Goal: Check status: Check status

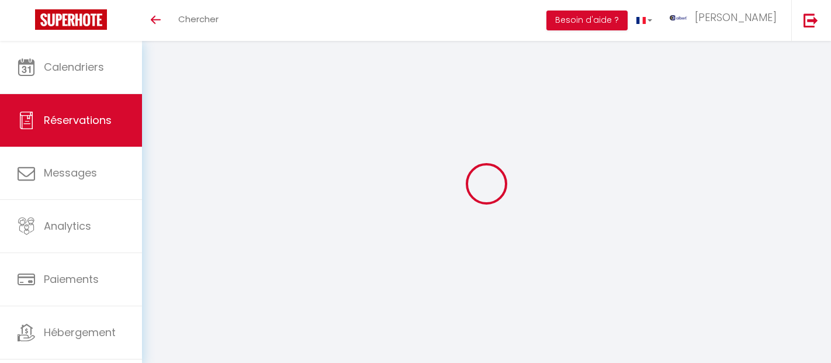
select select "not_cancelled"
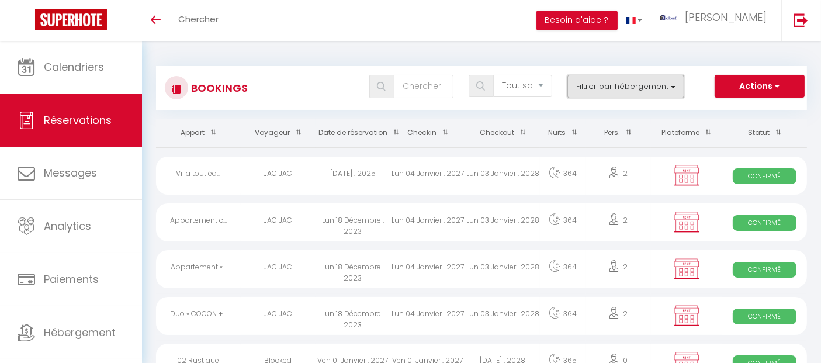
click at [642, 88] on button "Filtrer par hébergement" at bounding box center [625, 86] width 117 height 23
click at [629, 82] on button "Filtrer par hébergement" at bounding box center [625, 86] width 117 height 23
click at [623, 92] on button "Filtrer par hébergement" at bounding box center [625, 86] width 117 height 23
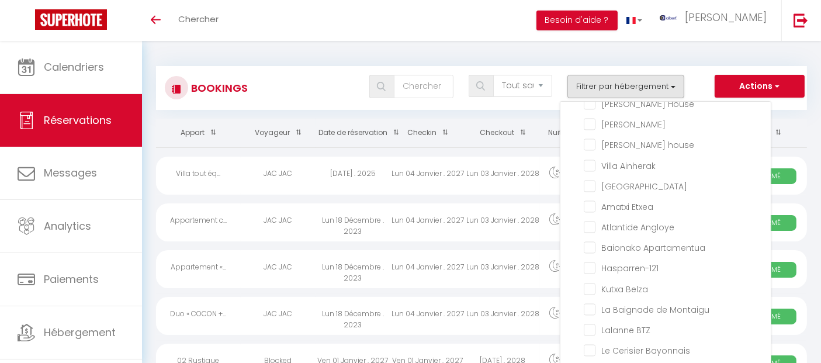
scroll to position [7448, 0]
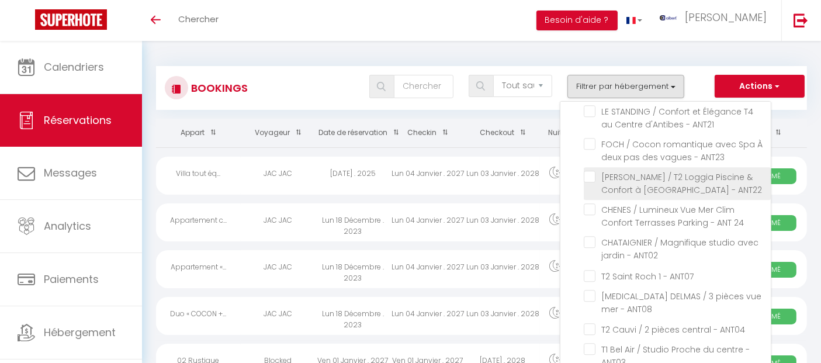
click at [589, 182] on input "[PERSON_NAME] / T2 Loggia Piscine & Confort à [GEOGRAPHIC_DATA] - ANT22" at bounding box center [677, 177] width 187 height 12
checkbox input "true"
checkbox input "false"
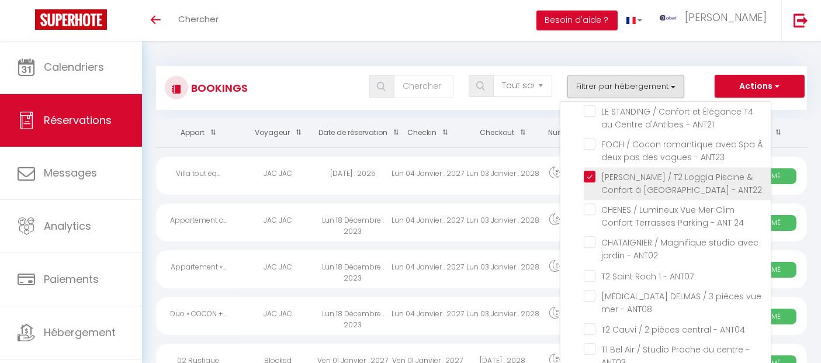
checkbox input "false"
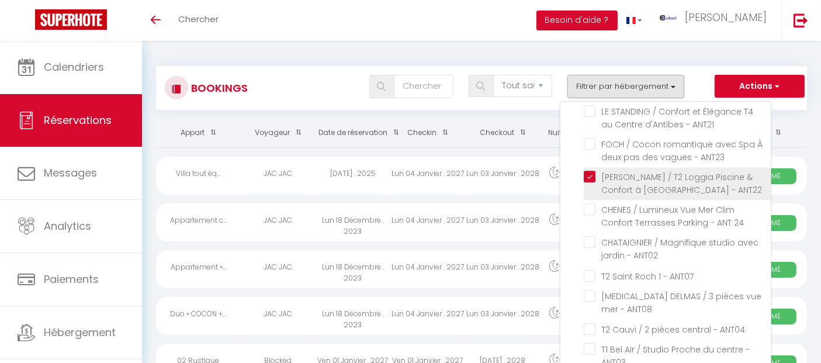
checkbox input "false"
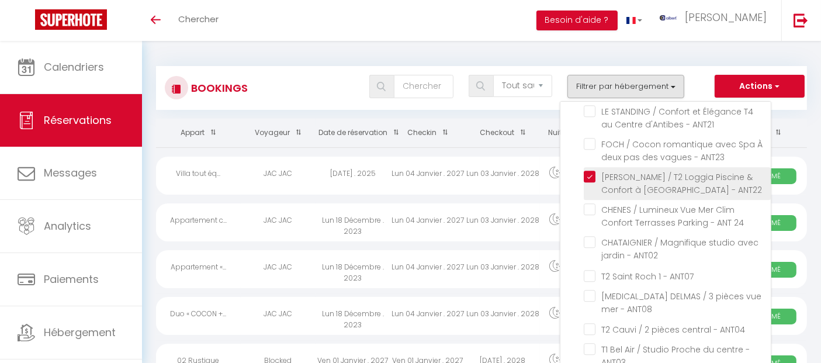
checkbox input "false"
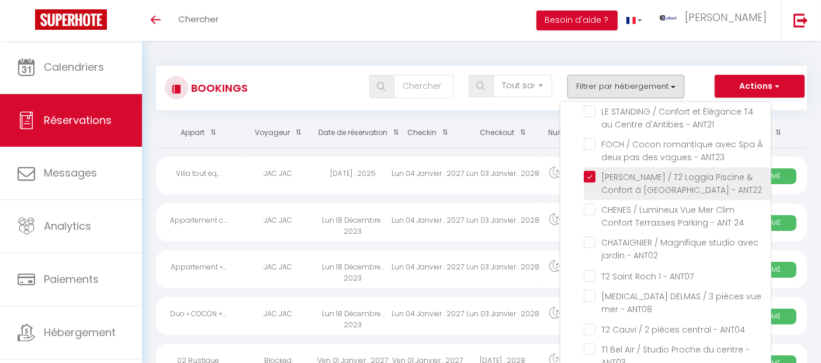
checkbox input "false"
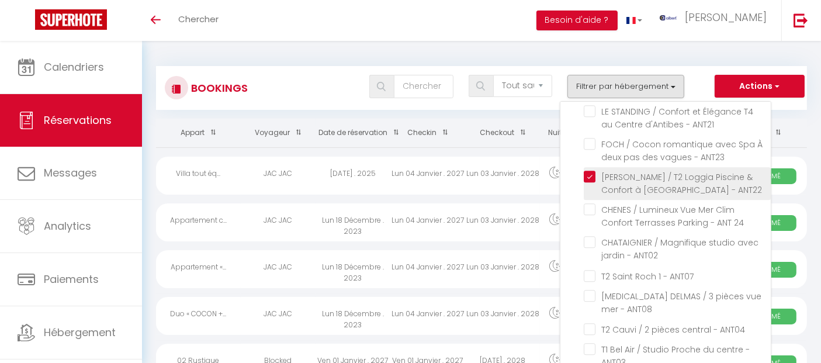
checkbox input "false"
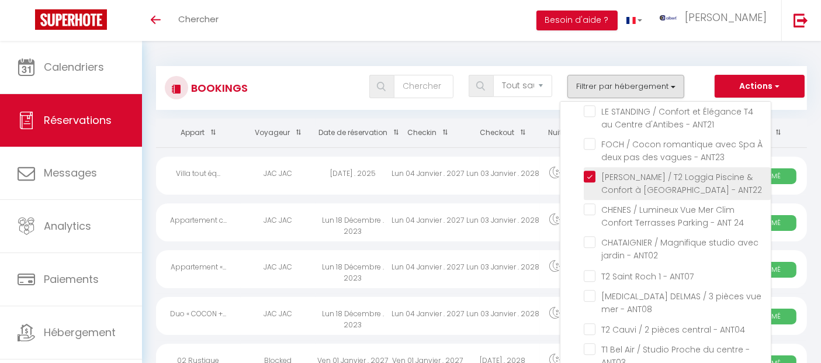
checkbox input "false"
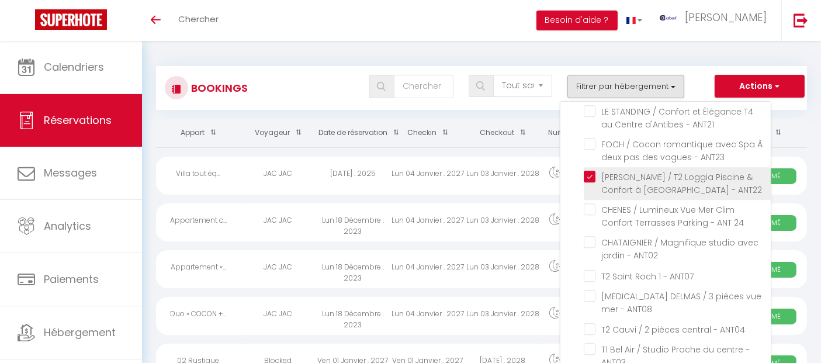
checkbox input "false"
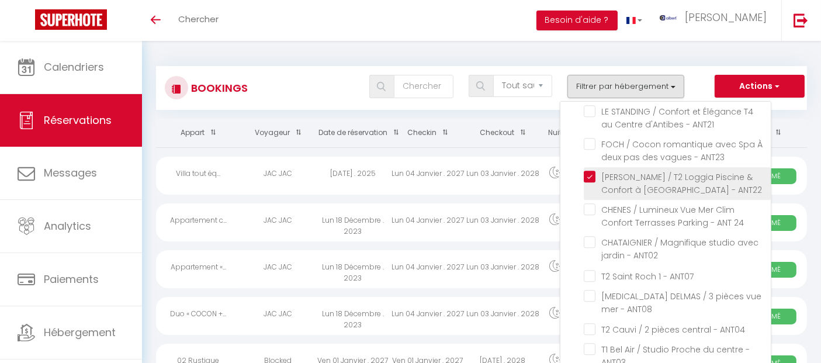
checkbox input "false"
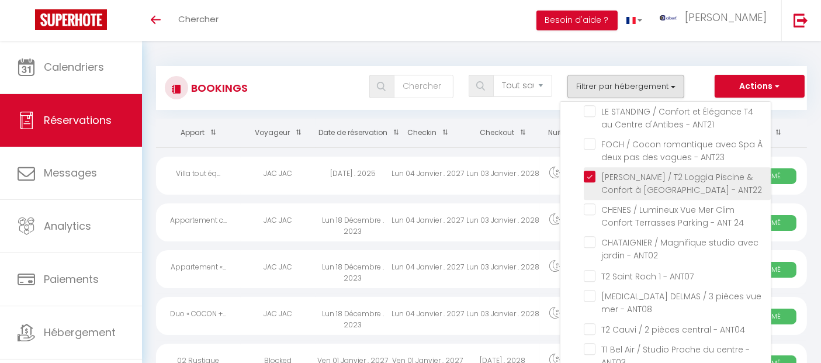
checkbox input "false"
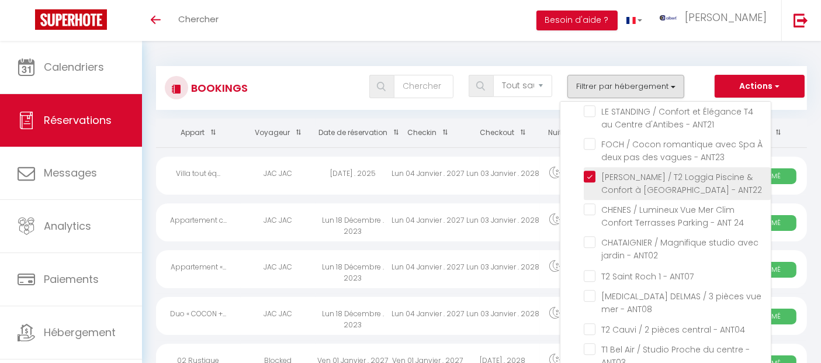
checkbox input "false"
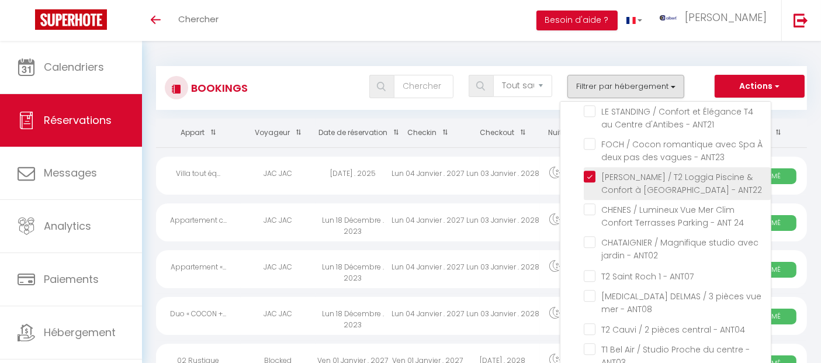
checkbox input "false"
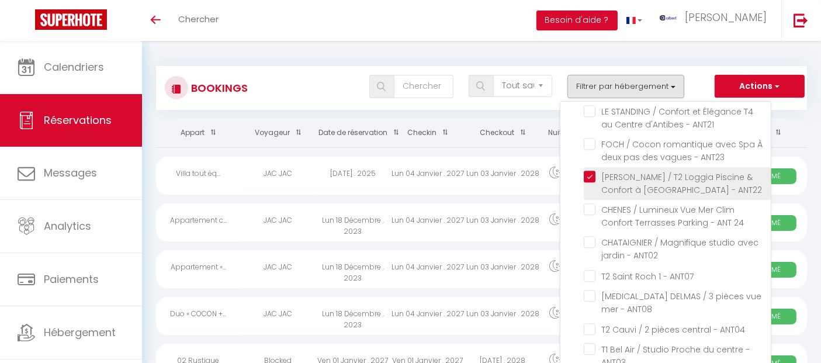
checkbox input "false"
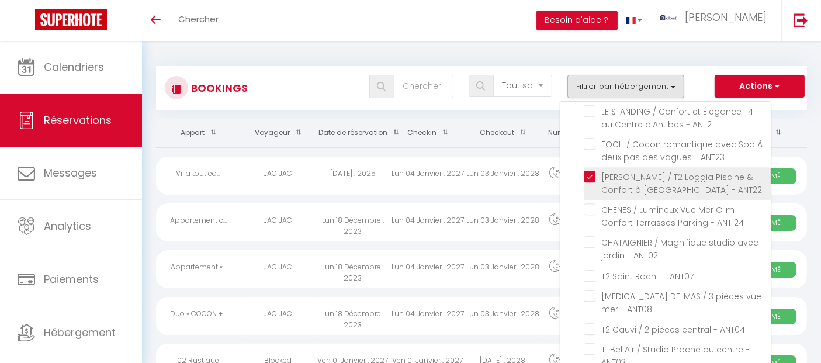
checkbox input "false"
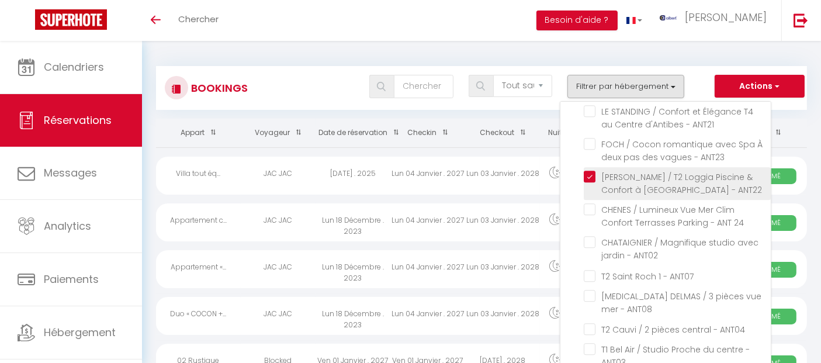
checkbox input "false"
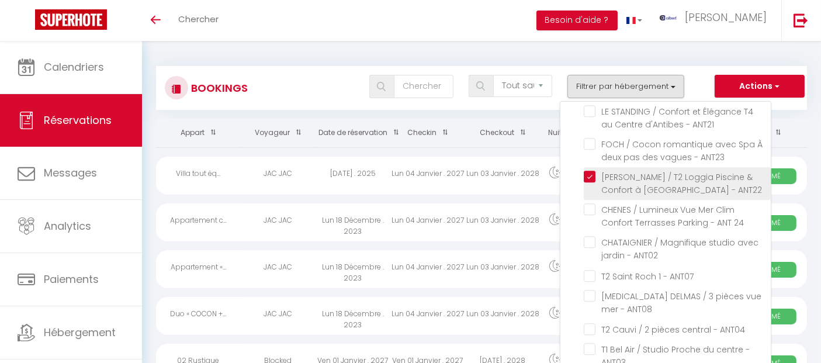
checkbox input "false"
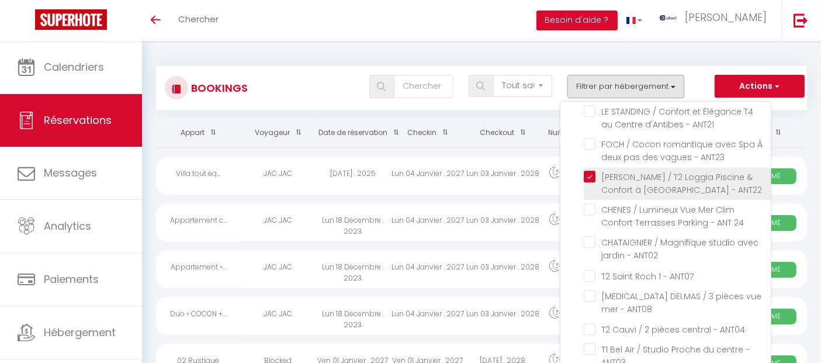
checkbox input "false"
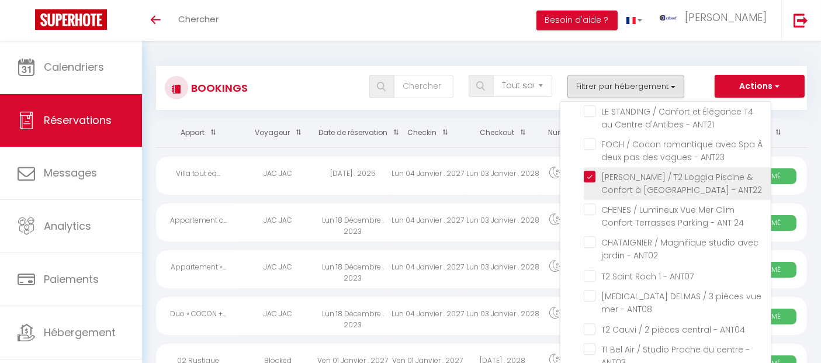
checkbox input "false"
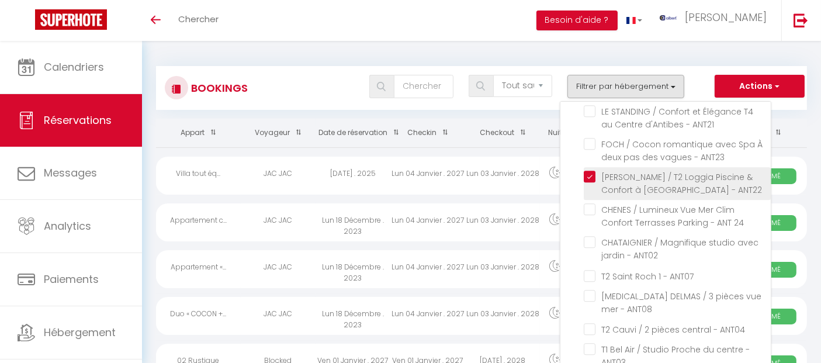
checkbox input "false"
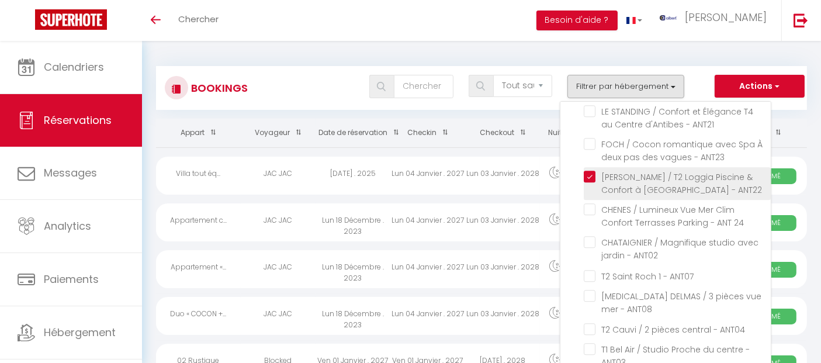
checkbox input "false"
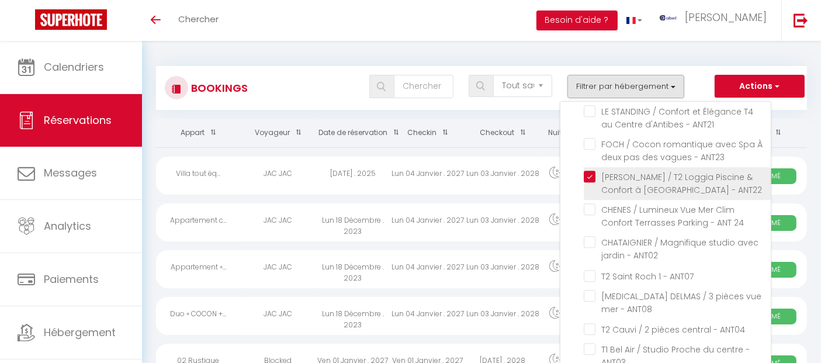
checkbox input "false"
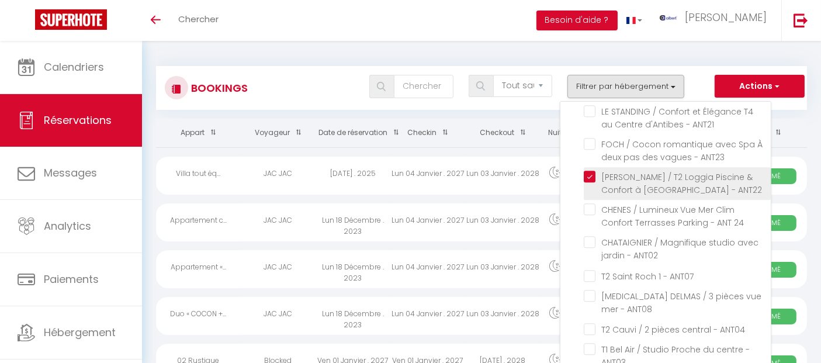
checkbox input "false"
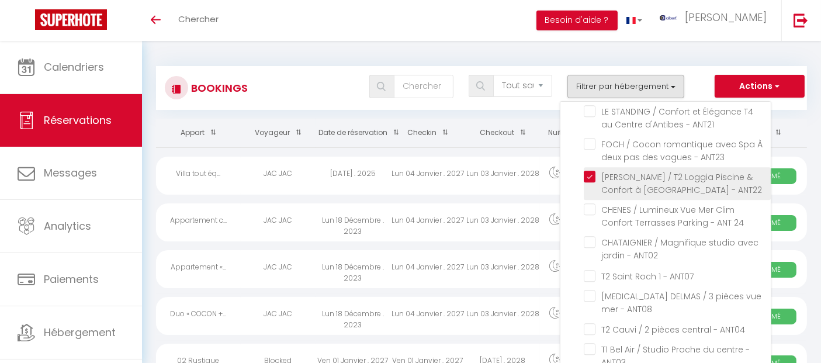
checkbox input "false"
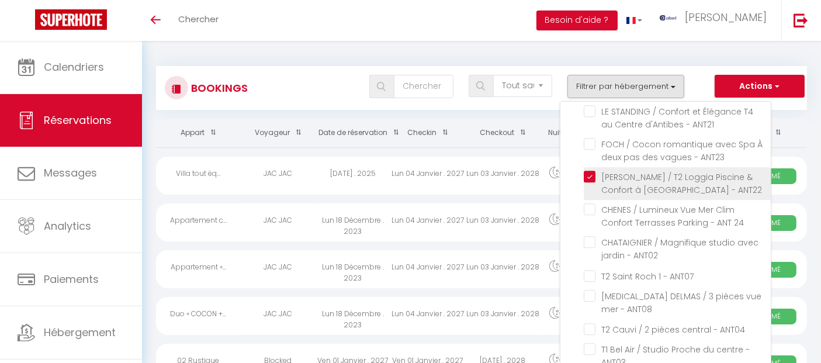
checkbox input "false"
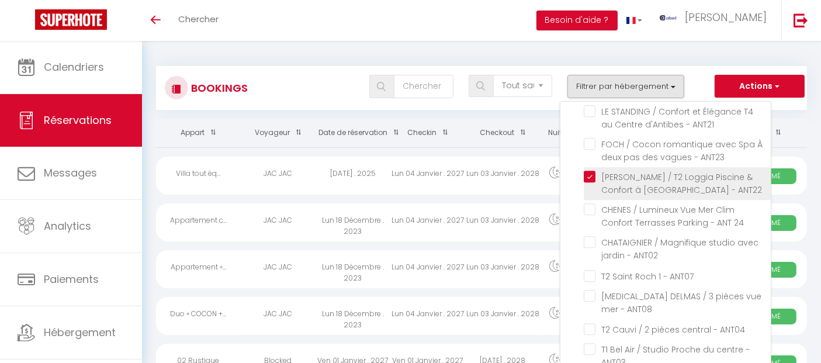
checkbox input "false"
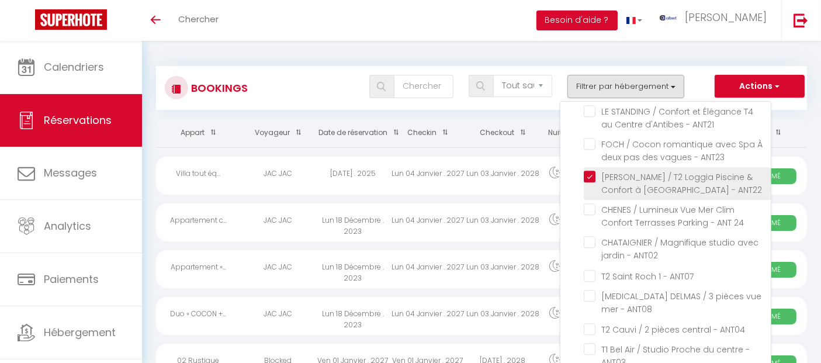
checkbox input "false"
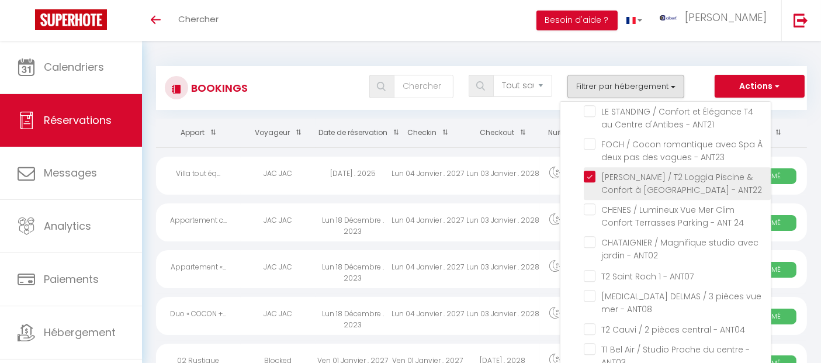
checkbox input "false"
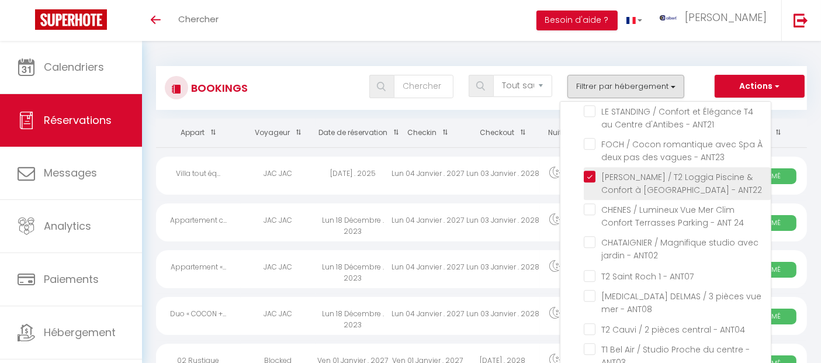
checkbox input "false"
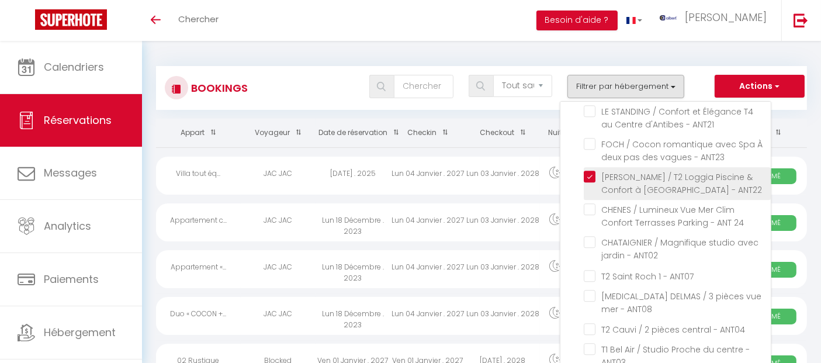
checkbox input "false"
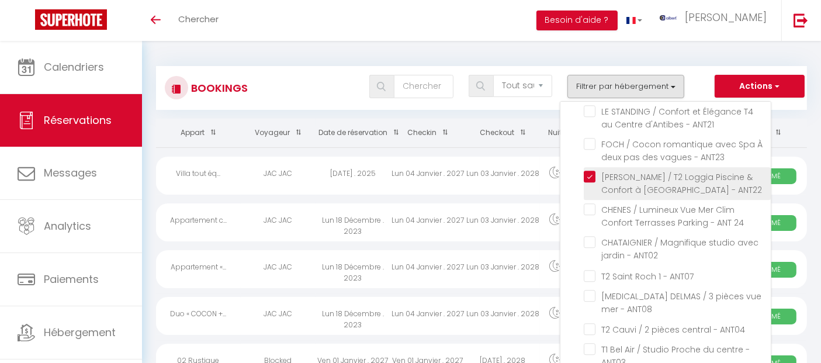
checkbox input "false"
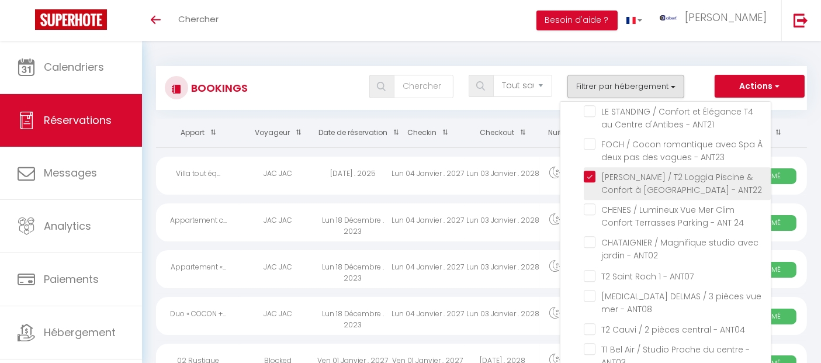
checkbox input "false"
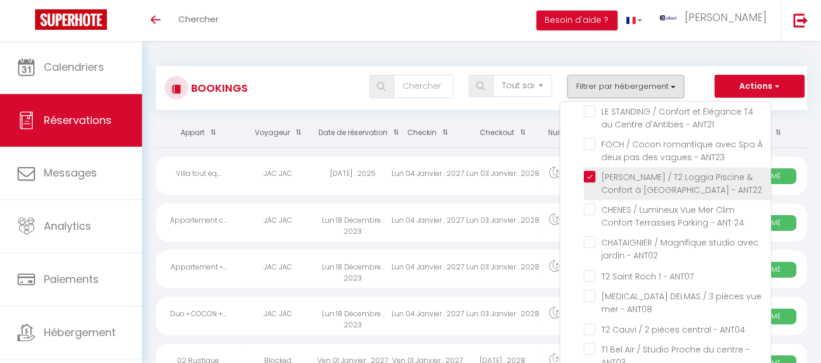
checkbox input "false"
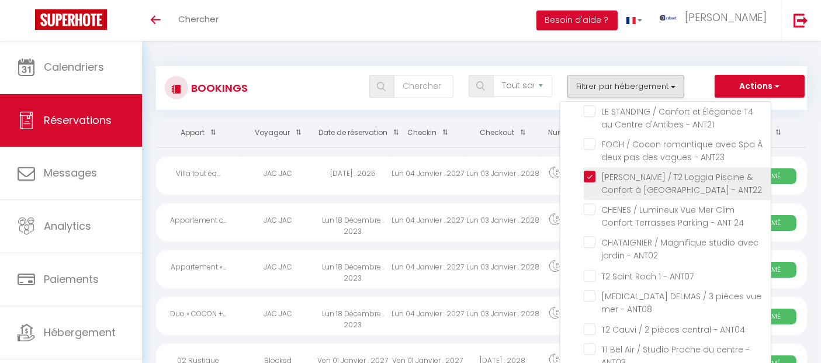
checkbox input "false"
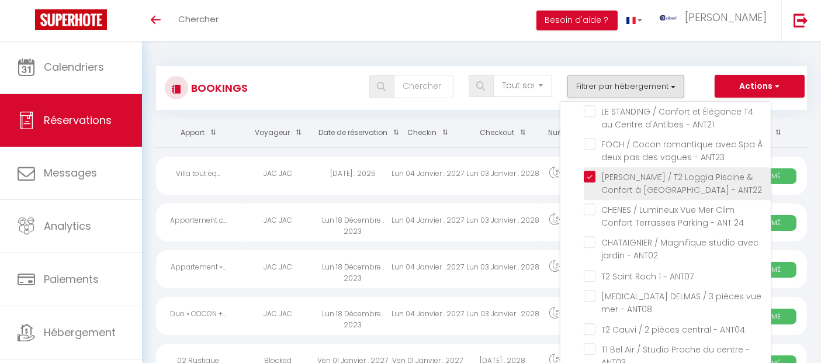
checkbox input "false"
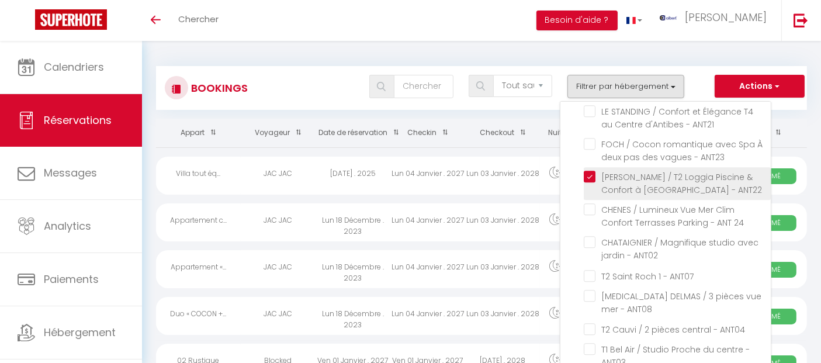
checkbox input "false"
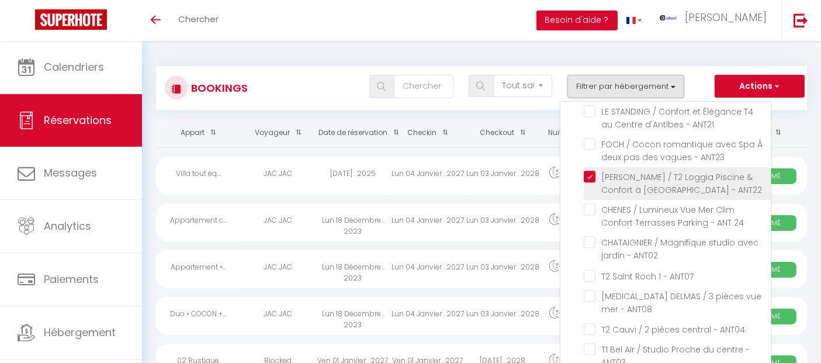
checkbox input "false"
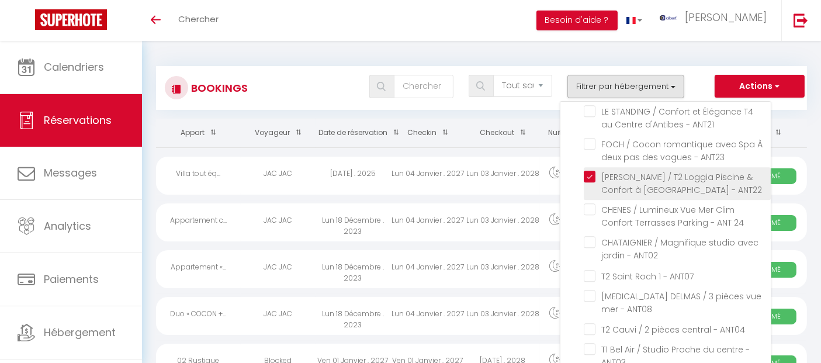
checkbox input "false"
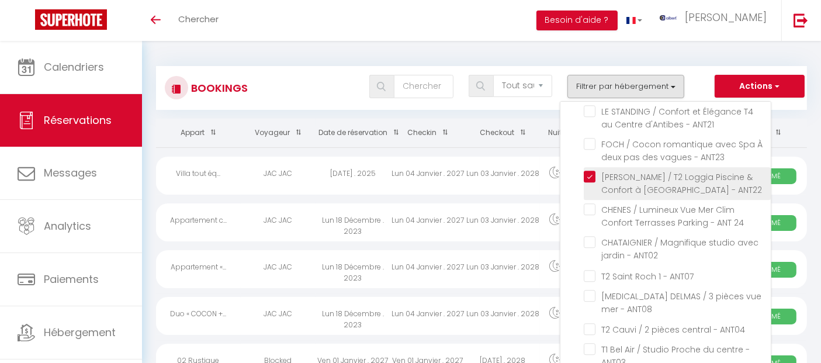
checkbox input "false"
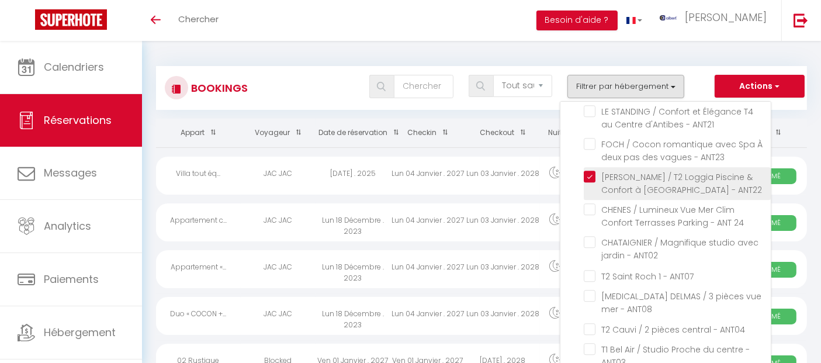
checkbox input "false"
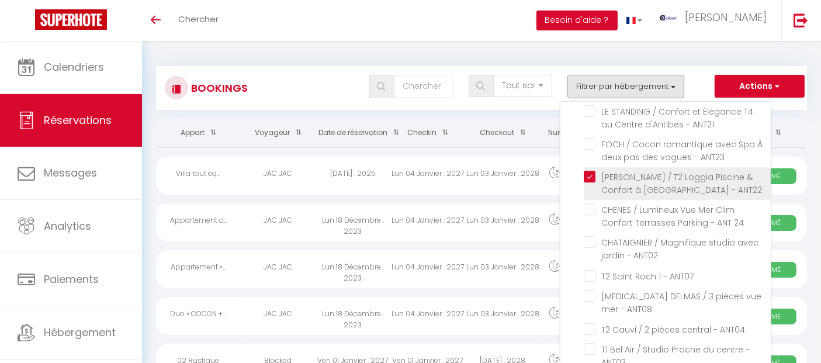
checkbox input "false"
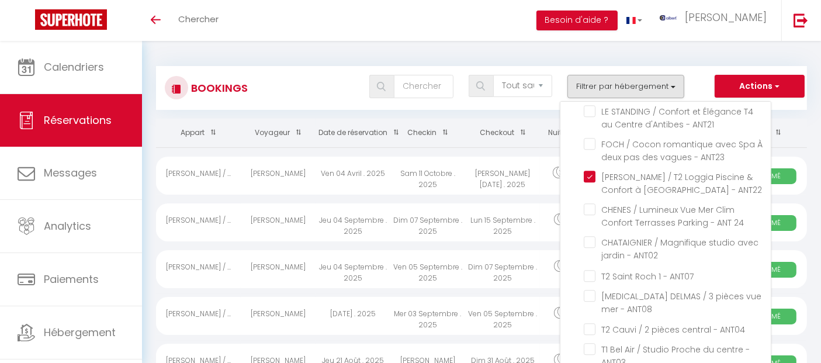
click at [312, 58] on div "Bookings Tous les statuts Annulé Confirmé Non Confirmé Tout sauf annulé No Show…" at bounding box center [481, 82] width 651 height 55
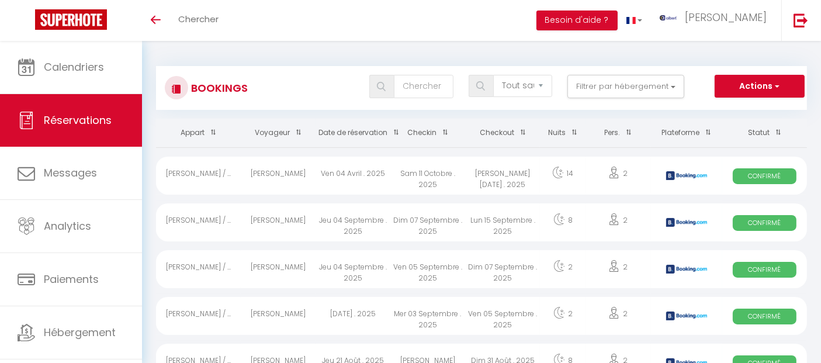
click at [300, 217] on div "[PERSON_NAME]" at bounding box center [278, 222] width 75 height 38
